Goal: Transaction & Acquisition: Purchase product/service

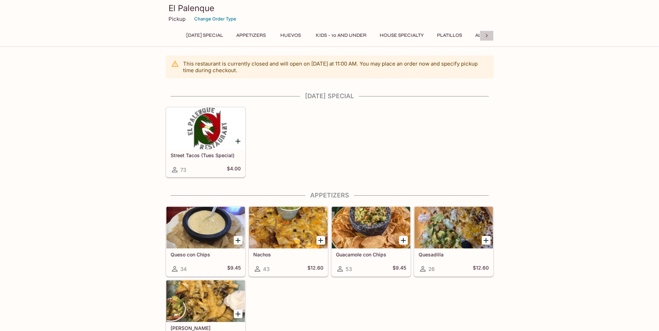
click at [491, 33] on div at bounding box center [487, 36] width 14 height 10
click at [491, 33] on div "[DATE] Special Appetizers Huevos Kids - 10 and Under House Specialty Platillos …" at bounding box center [330, 38] width 328 height 14
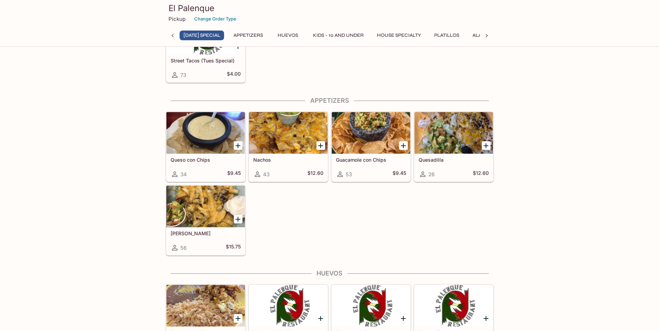
scroll to position [139, 0]
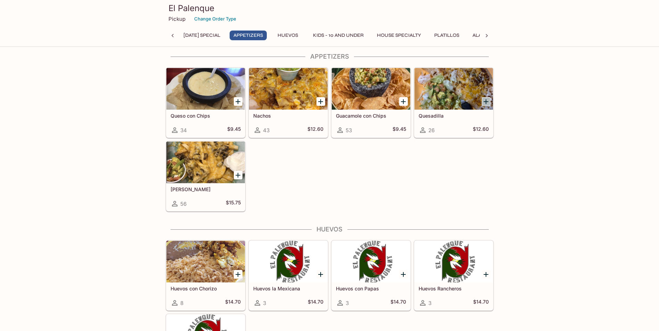
click at [485, 100] on icon "Add Quesadilla" at bounding box center [486, 102] width 8 height 8
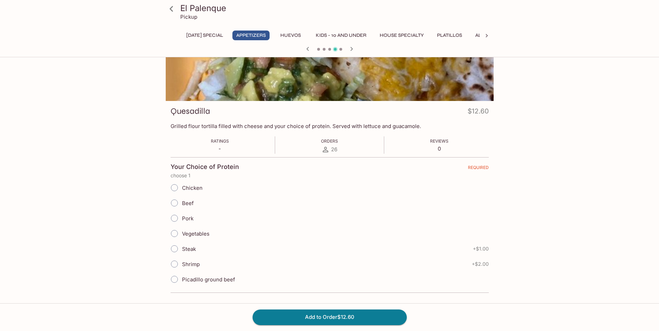
scroll to position [60, 0]
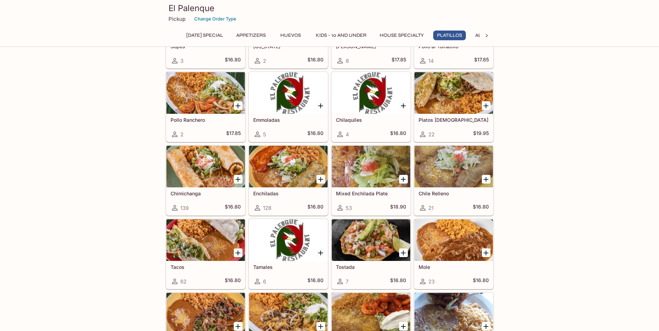
scroll to position [935, 0]
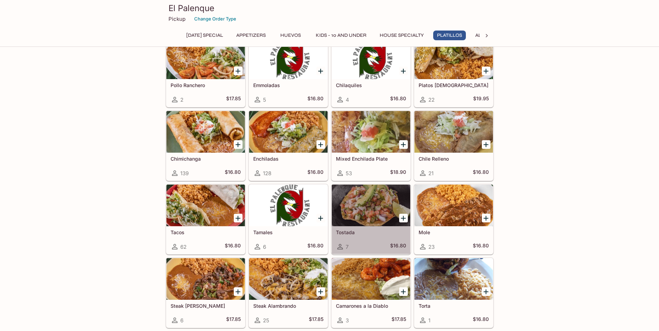
click at [391, 218] on div at bounding box center [371, 206] width 78 height 42
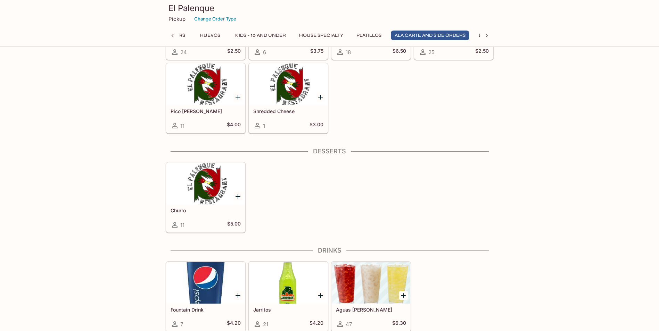
scroll to position [1598, 0]
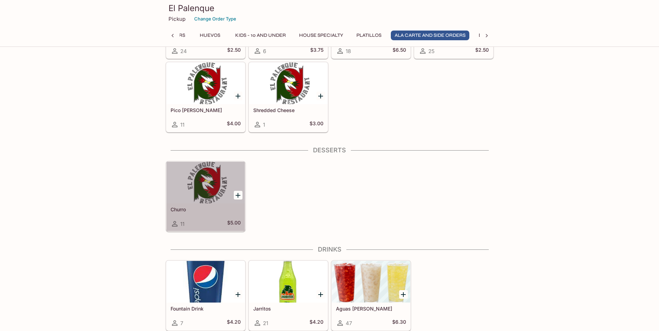
click at [194, 192] on div at bounding box center [205, 183] width 78 height 42
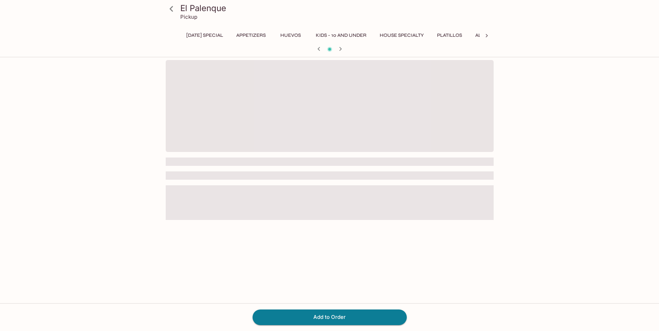
scroll to position [0, 119]
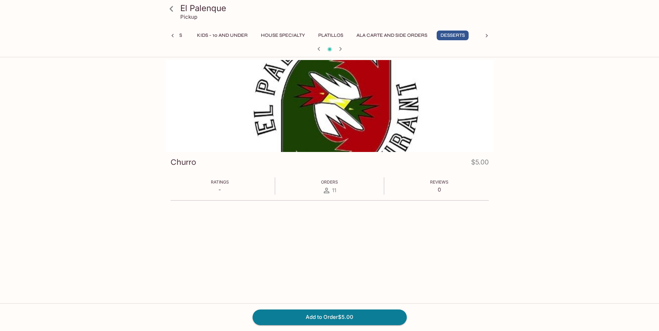
click at [325, 194] on icon at bounding box center [326, 190] width 8 height 8
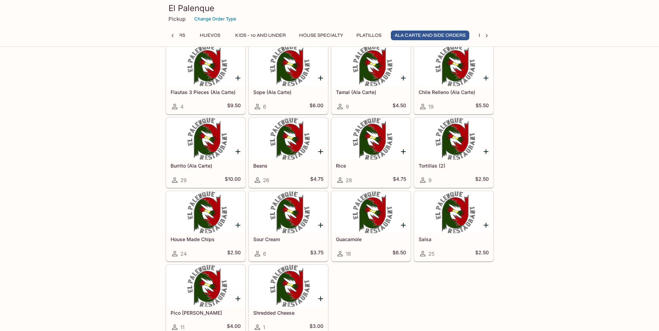
scroll to position [1390, 0]
